Goal: Information Seeking & Learning: Learn about a topic

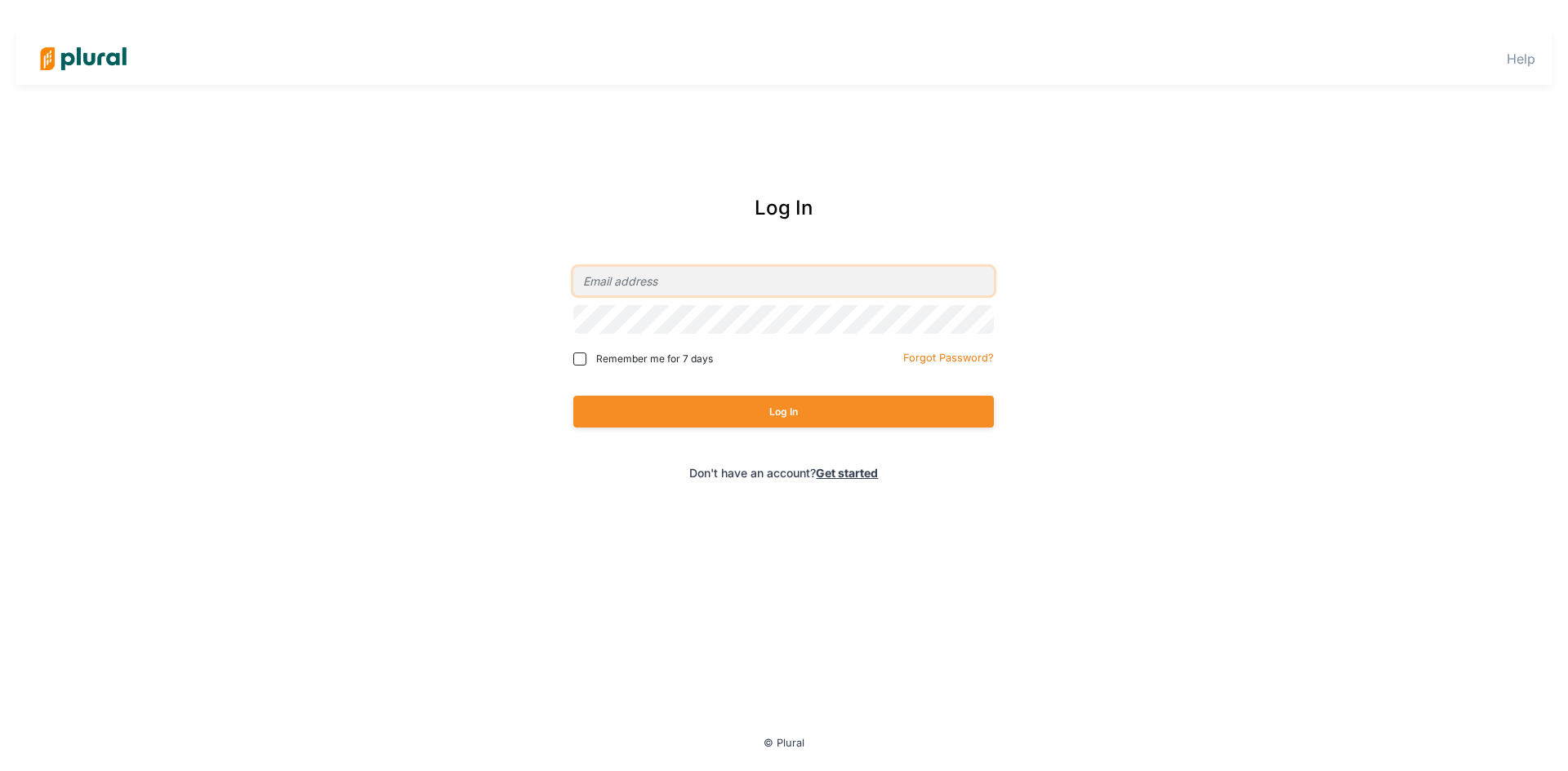
click at [690, 283] on input "email" at bounding box center [783, 282] width 421 height 29
click at [0, 0] on com-1password-button at bounding box center [0, 0] width 0 height 0
type input "[EMAIL_ADDRESS][PERSON_NAME][DOMAIN_NAME]"
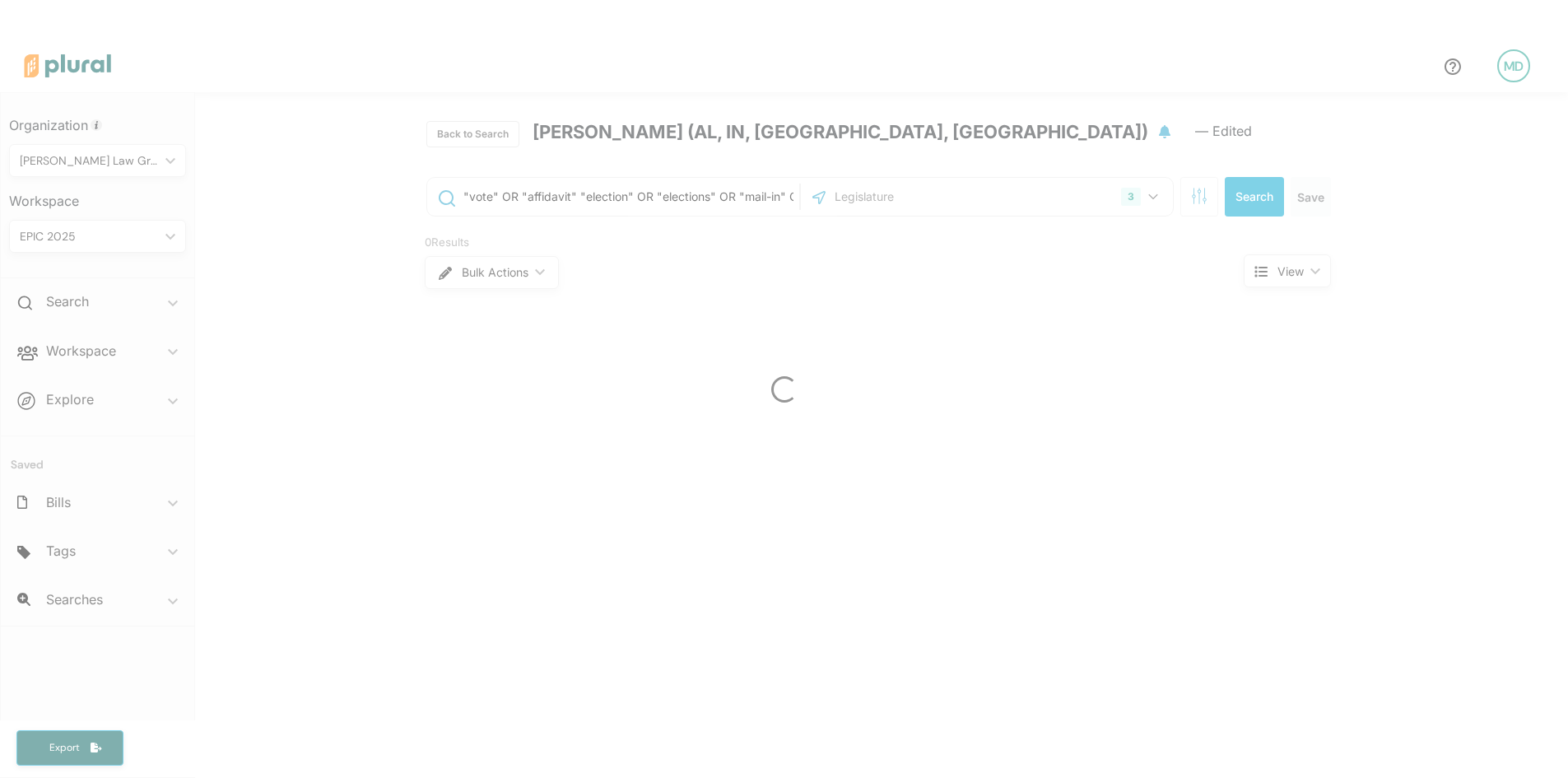
click at [87, 356] on div at bounding box center [784, 389] width 1568 height 778
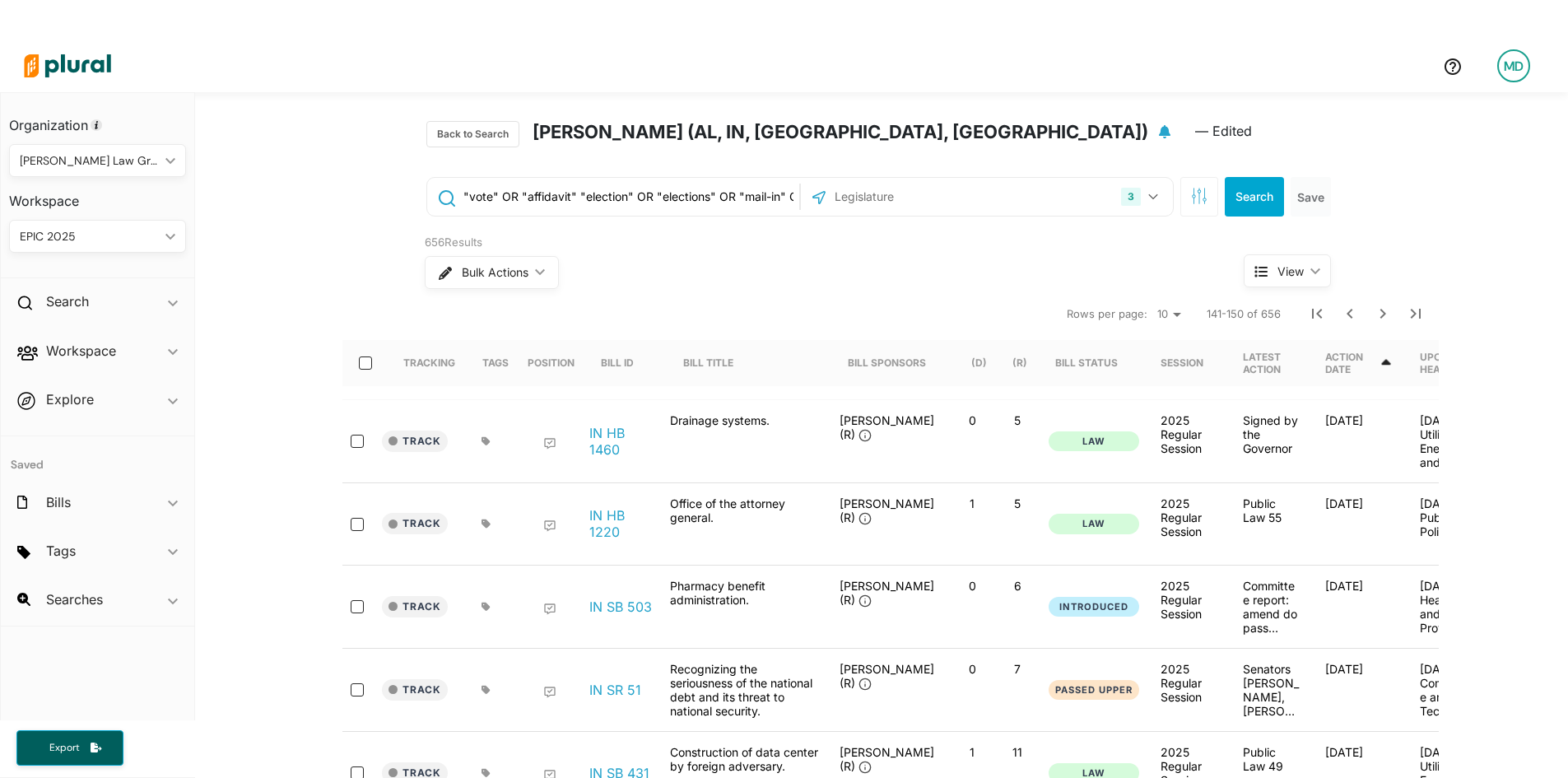
click at [87, 356] on h2 "Workspace" at bounding box center [80, 351] width 70 height 18
click at [61, 418] on h4 "Bills" at bounding box center [101, 410] width 152 height 15
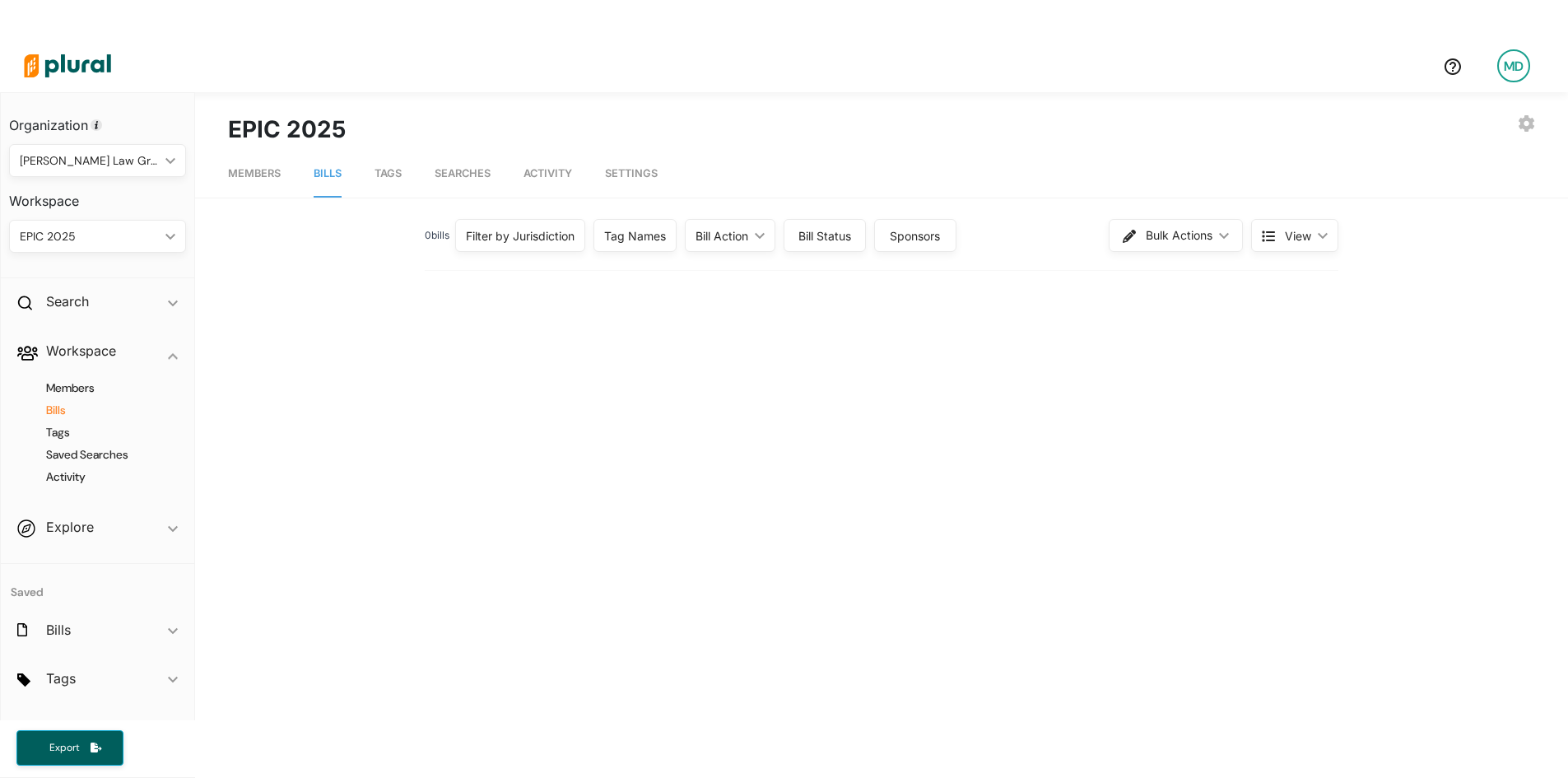
click at [519, 249] on div "Filter by Jurisdiction" at bounding box center [520, 235] width 130 height 33
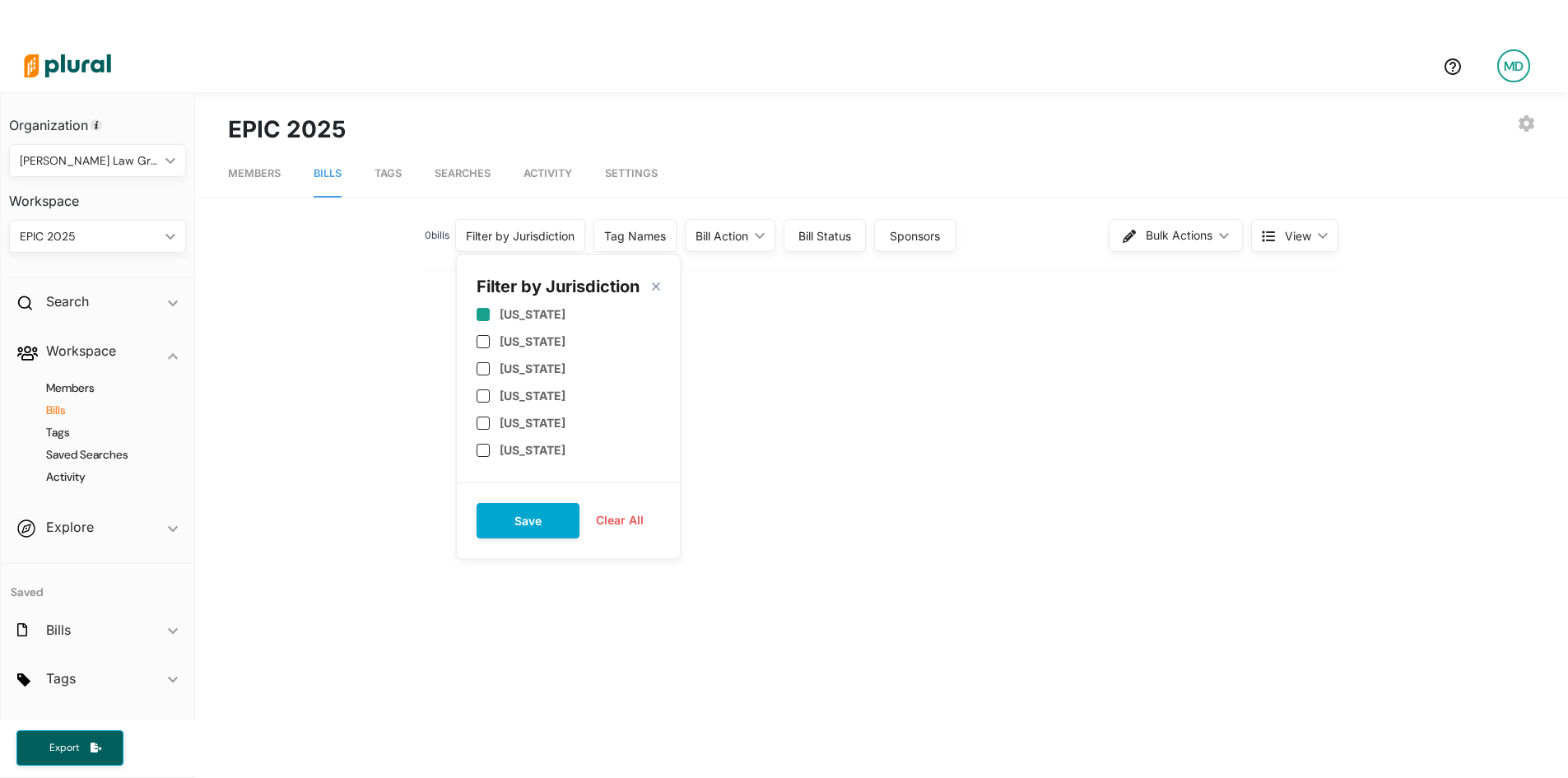
scroll to position [165, 0]
click at [505, 413] on div "[US_STATE]" at bounding box center [568, 404] width 184 height 27
checkbox input "true"
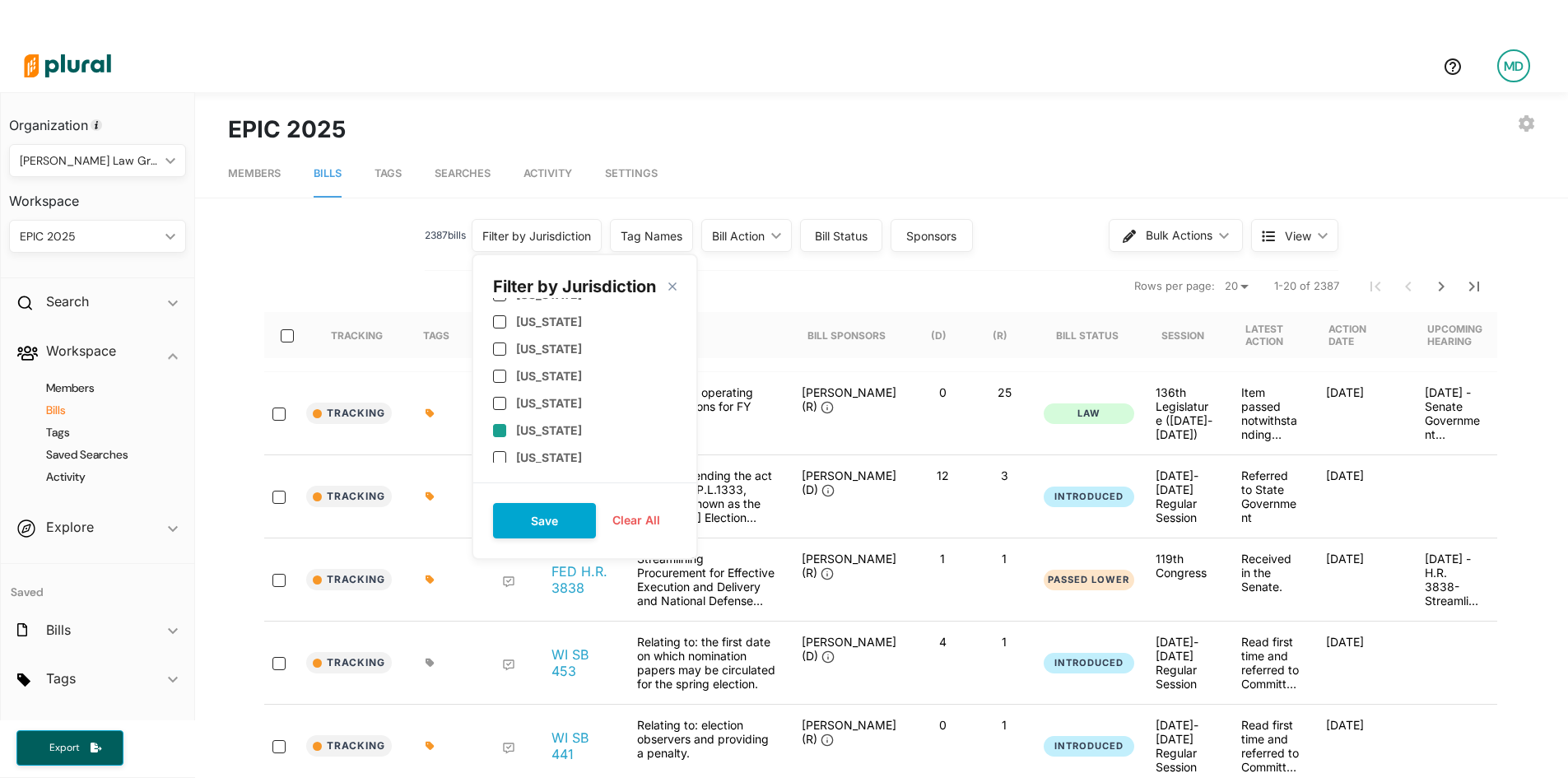
scroll to position [412, 0]
click at [546, 401] on label "[US_STATE]" at bounding box center [549, 401] width 66 height 14
checkbox input "true"
click at [569, 323] on label "[US_STATE]" at bounding box center [549, 316] width 66 height 14
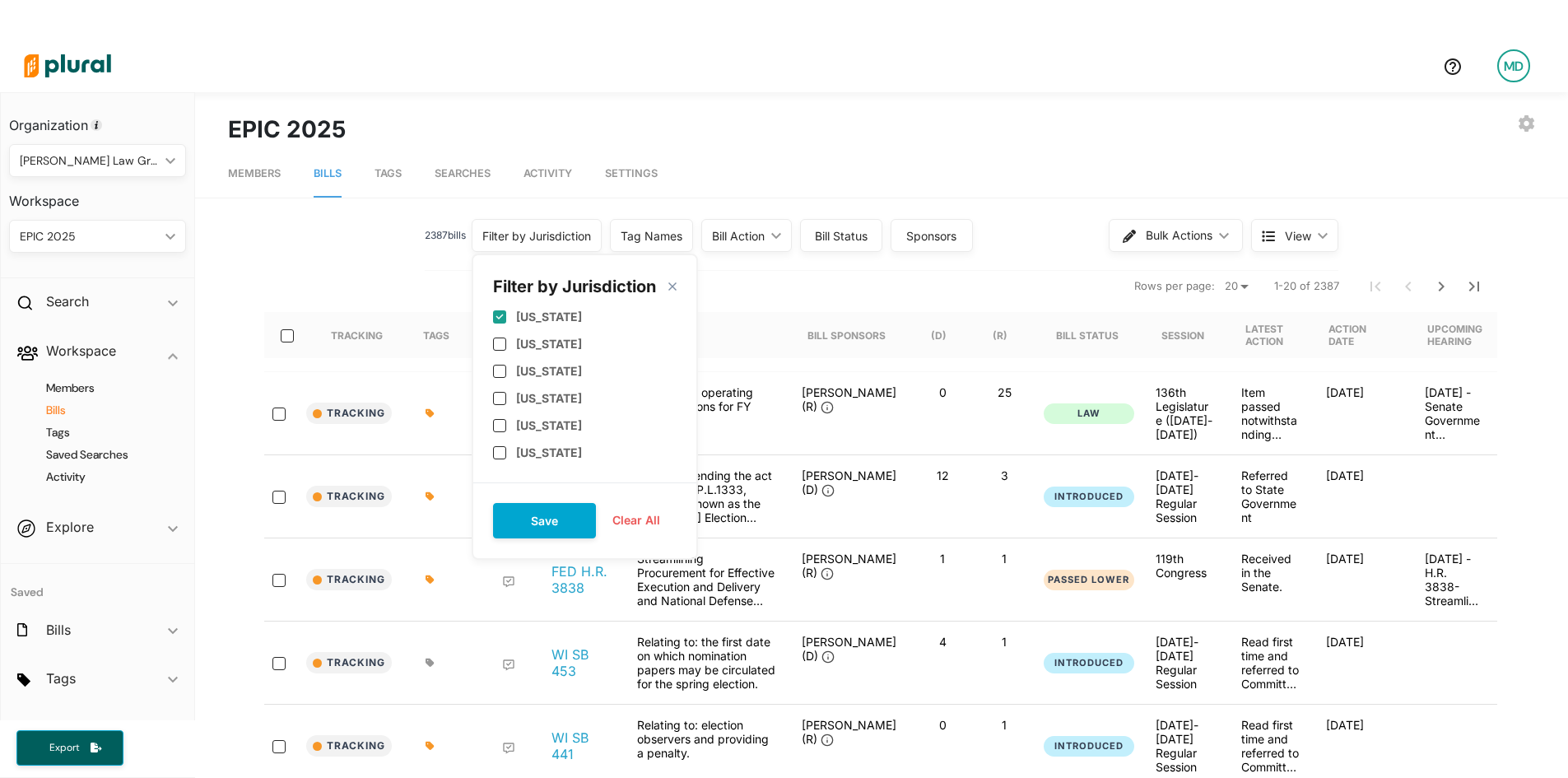
checkbox input "true"
click at [560, 529] on button "Save" at bounding box center [544, 520] width 103 height 35
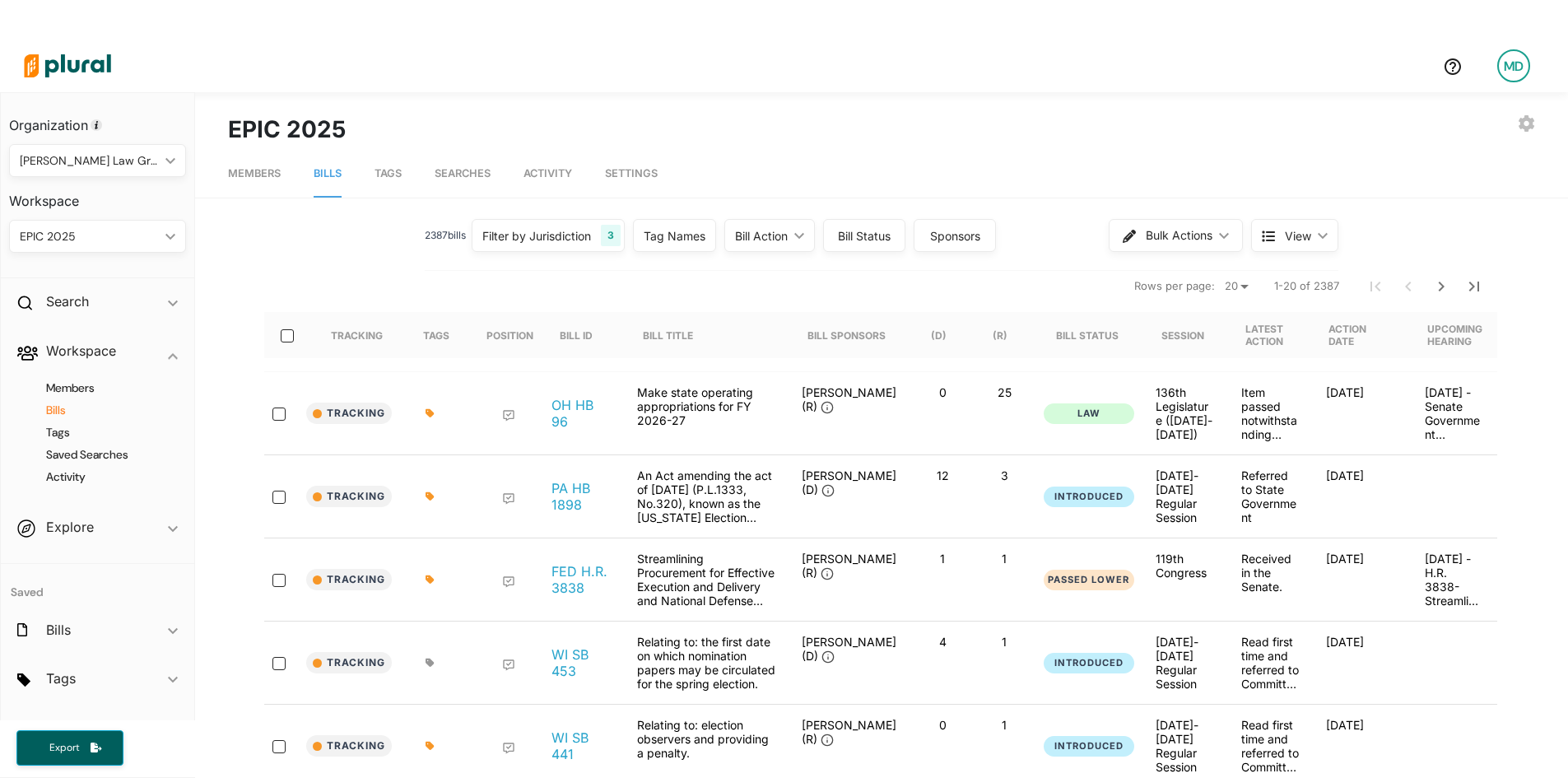
click at [787, 235] on div "Bill Action" at bounding box center [761, 235] width 52 height 17
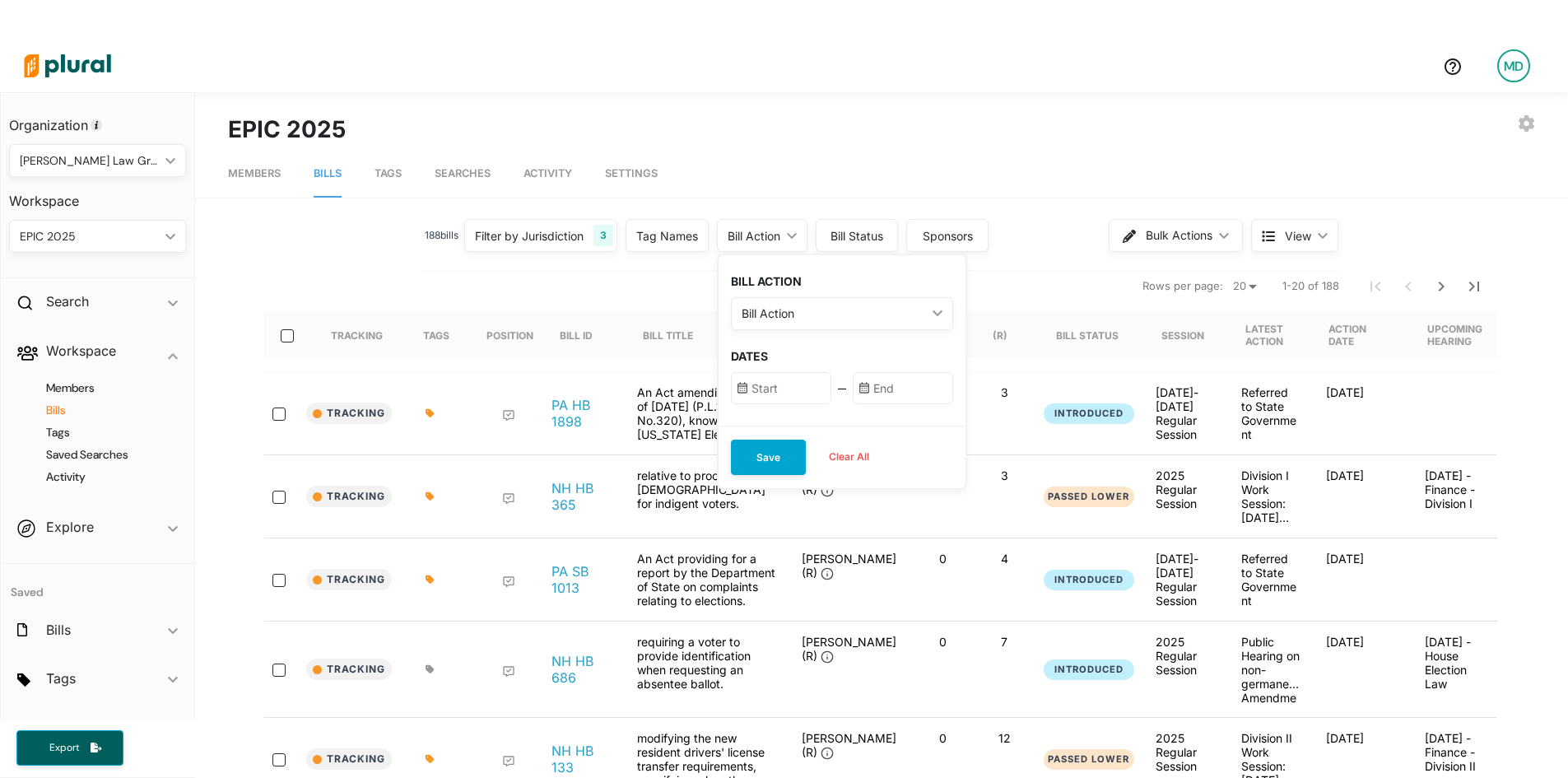
click at [796, 319] on div "Bill Action" at bounding box center [834, 313] width 184 height 17
click at [800, 433] on label "Any Action" at bounding box center [802, 427] width 60 height 17
click at [759, 433] on Action "Any Action" at bounding box center [752, 427] width 14 height 14
click at [797, 399] on input "text" at bounding box center [780, 388] width 100 height 33
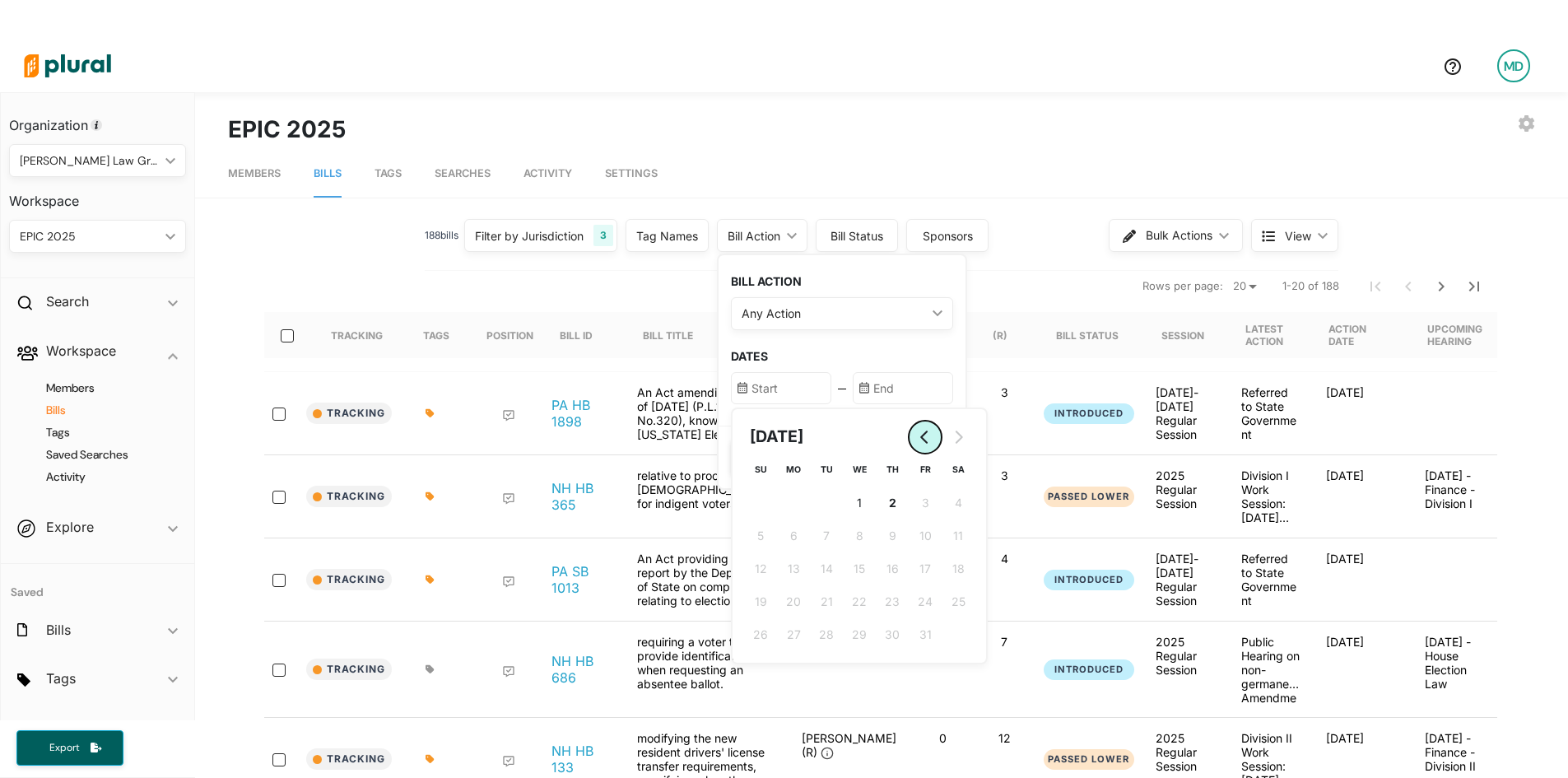
click at [921, 429] on button "Go to previous month" at bounding box center [925, 437] width 33 height 33
click at [780, 629] on button "29 [DATE] ([DATE])" at bounding box center [793, 635] width 33 height 33
type input "[DATE]"
click at [891, 384] on input "text" at bounding box center [902, 388] width 100 height 33
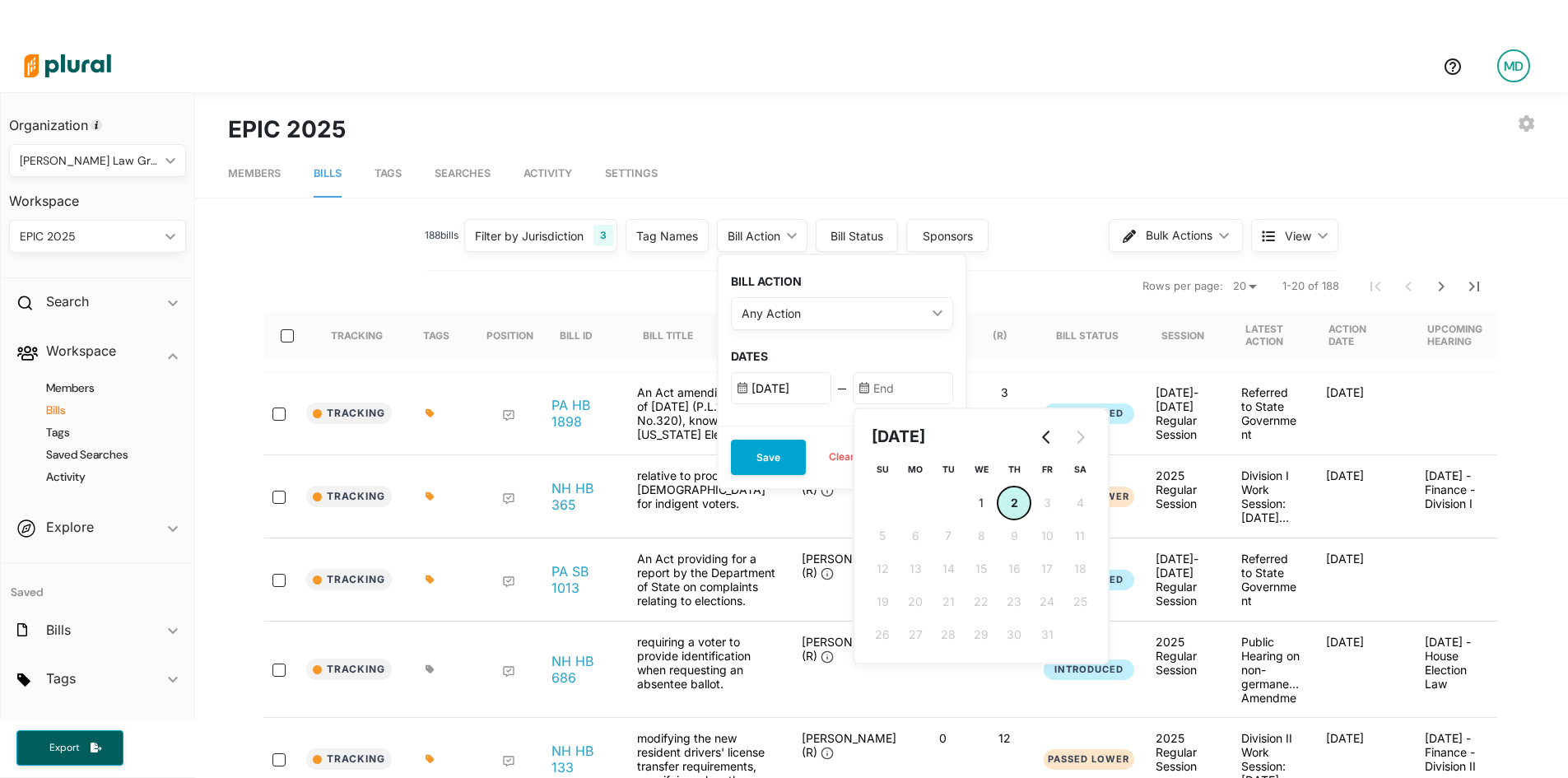
click at [1015, 504] on span "2" at bounding box center [1015, 502] width 7 height 17
type input "[DATE]"
click at [784, 462] on button "Save" at bounding box center [768, 457] width 75 height 35
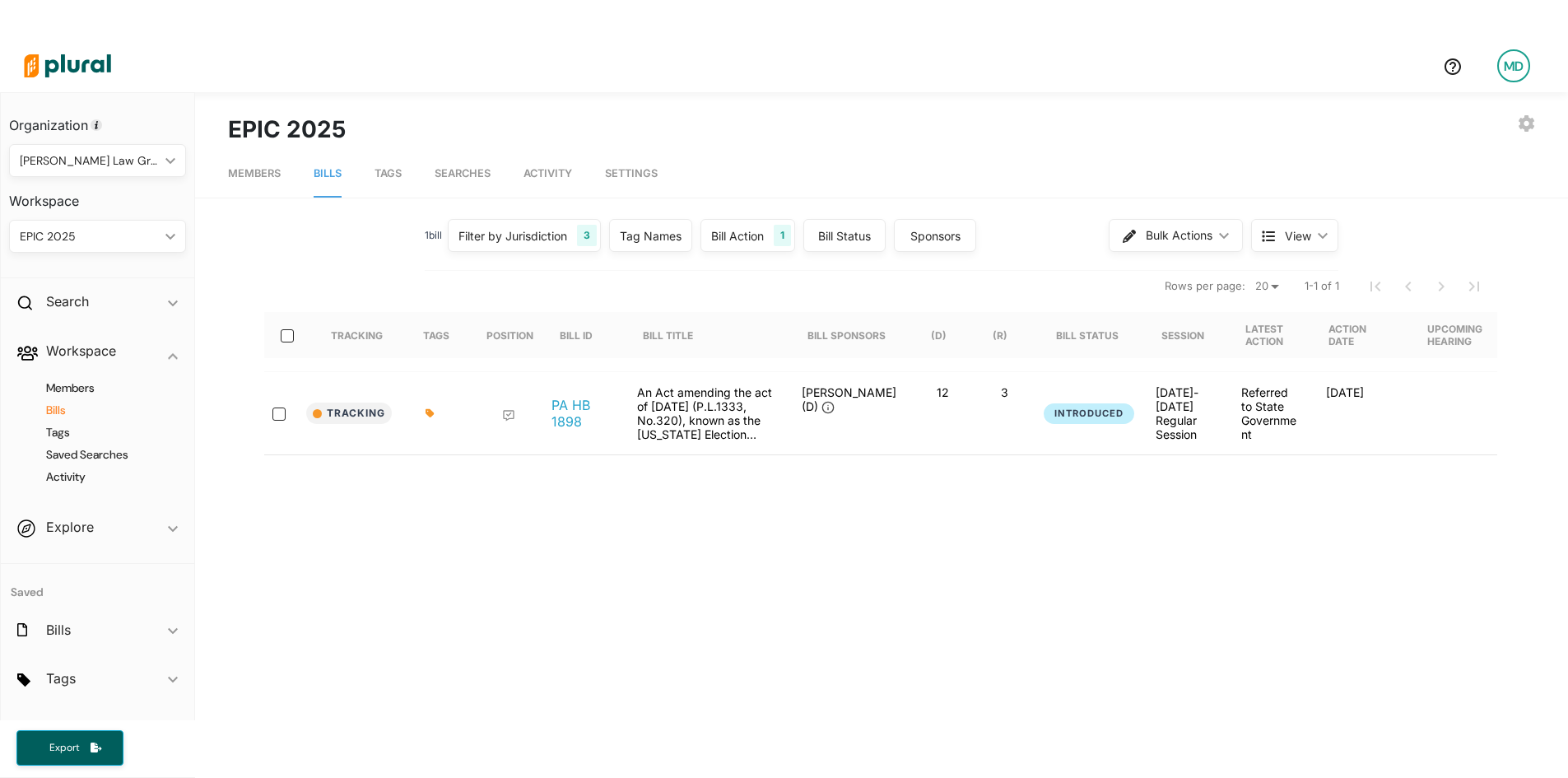
click at [793, 622] on div "Tracking Tags Position Bill ID Bill Title Bill Sponsors (D) (R) Bill Status Ses…" at bounding box center [881, 465] width 1234 height 390
click at [588, 514] on div "Tracking Tags Position Bill ID Bill Title Bill Sponsors (D) (R) Bill Status Ses…" at bounding box center [881, 465] width 1234 height 390
